Goal: Information Seeking & Learning: Learn about a topic

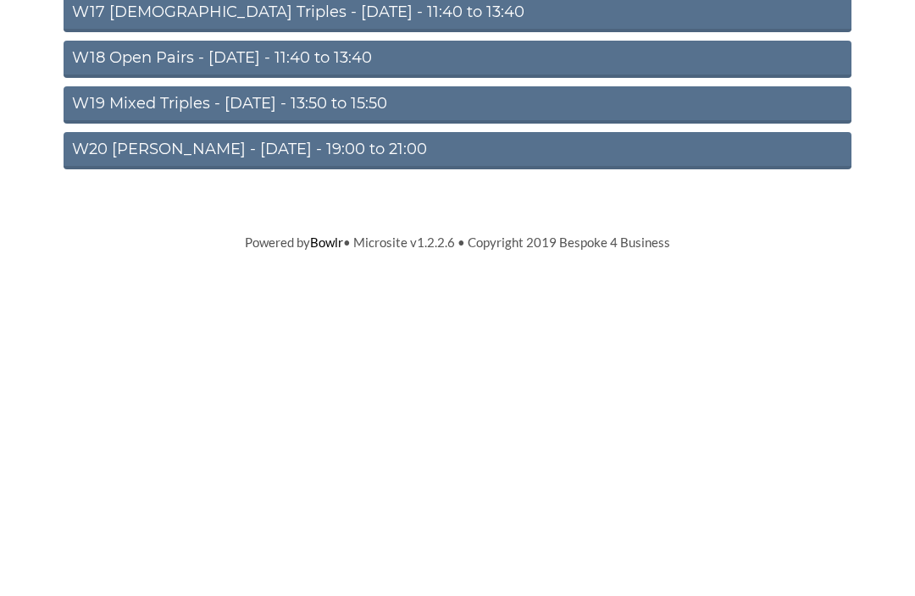
scroll to position [526, 0]
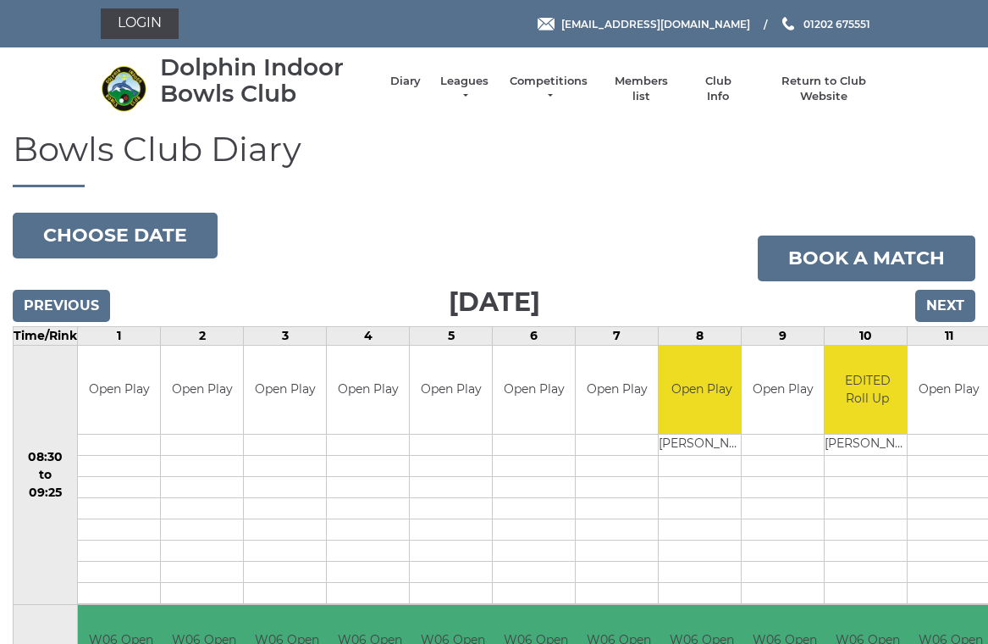
click at [462, 89] on link "Leagues" at bounding box center [464, 89] width 53 height 30
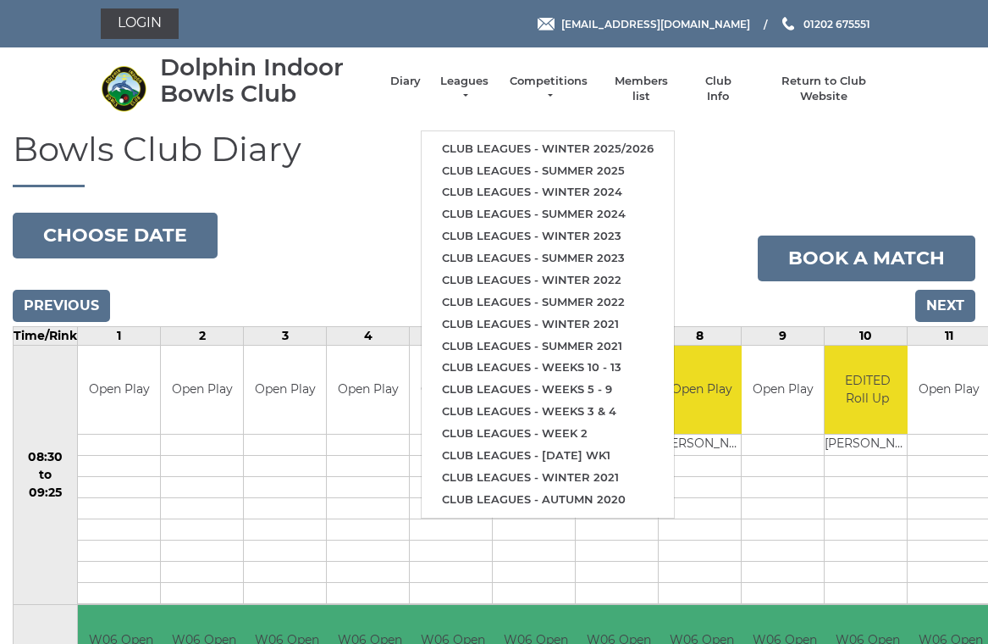
click at [639, 144] on link "Club leagues - Winter 2025/2026" at bounding box center [548, 149] width 252 height 22
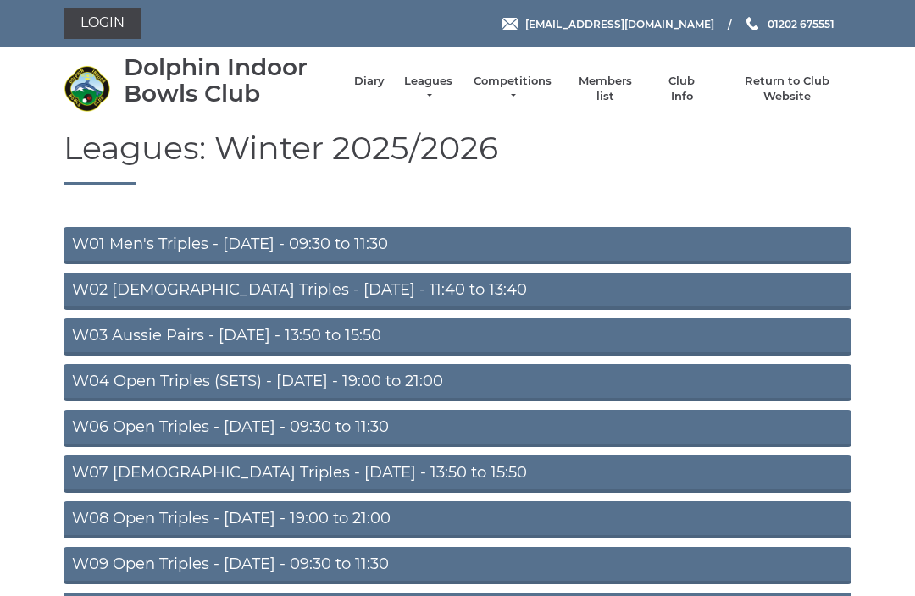
click at [324, 429] on link "W06 Open Triples - Tuesday - 09:30 to 11:30" at bounding box center [458, 428] width 788 height 37
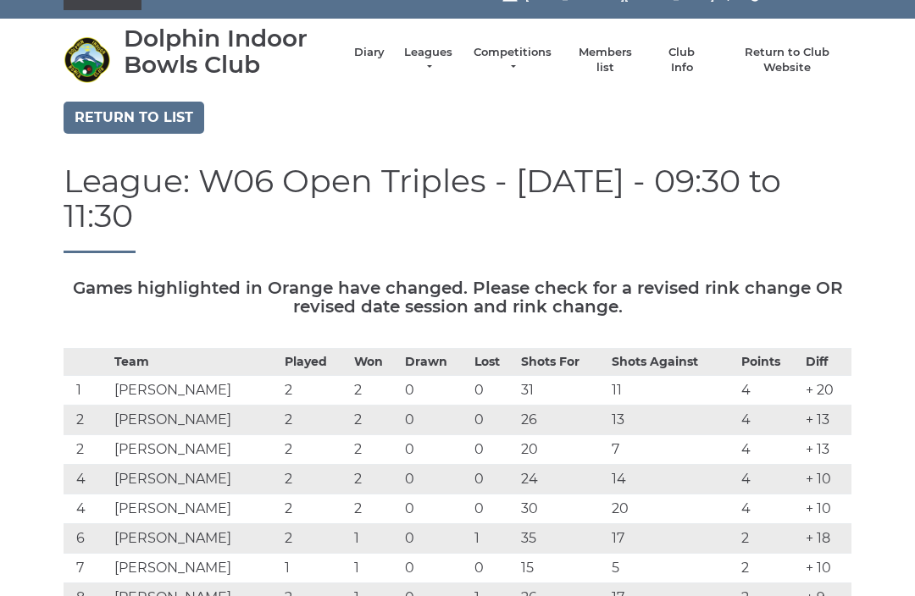
scroll to position [26, 0]
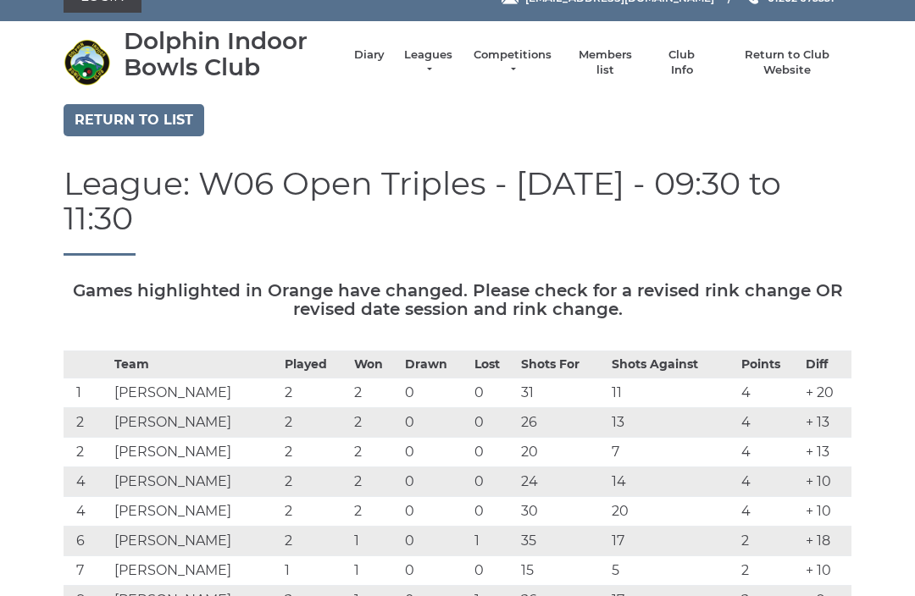
click at [161, 112] on link "Return to list" at bounding box center [134, 120] width 141 height 32
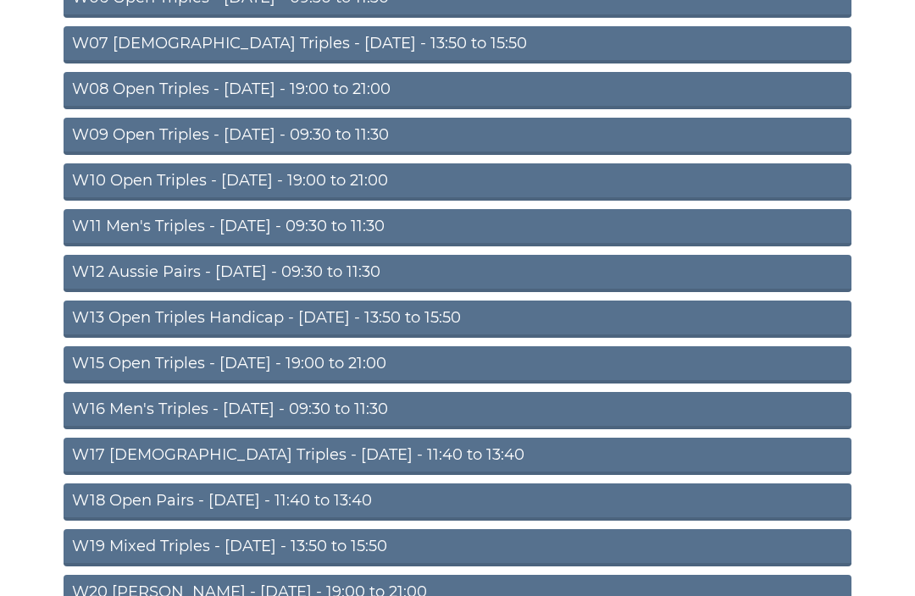
scroll to position [429, 0]
click at [307, 498] on link "W18 Open Pairs - [DATE] - 11:40 to 13:40" at bounding box center [458, 502] width 788 height 37
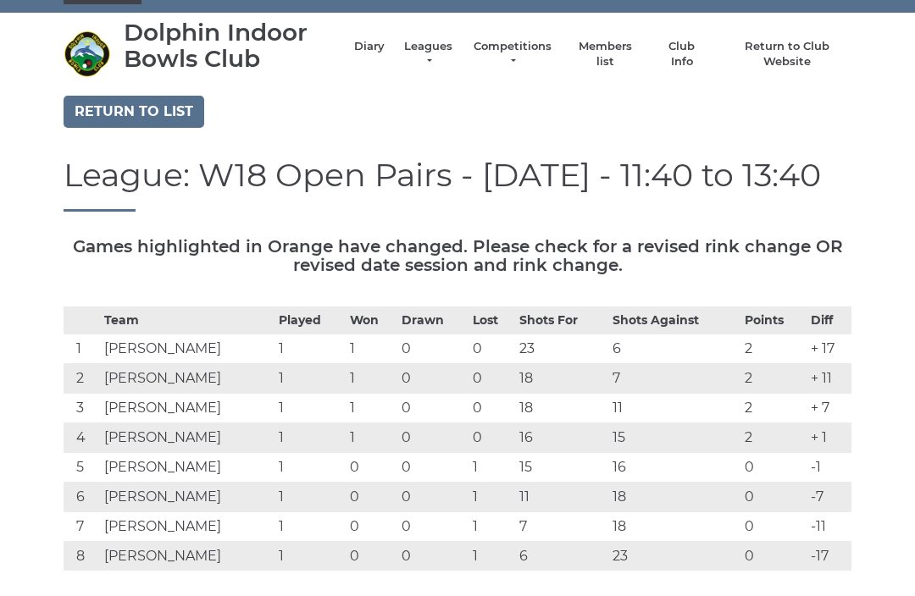
scroll to position [35, 0]
